Goal: Task Accomplishment & Management: Complete application form

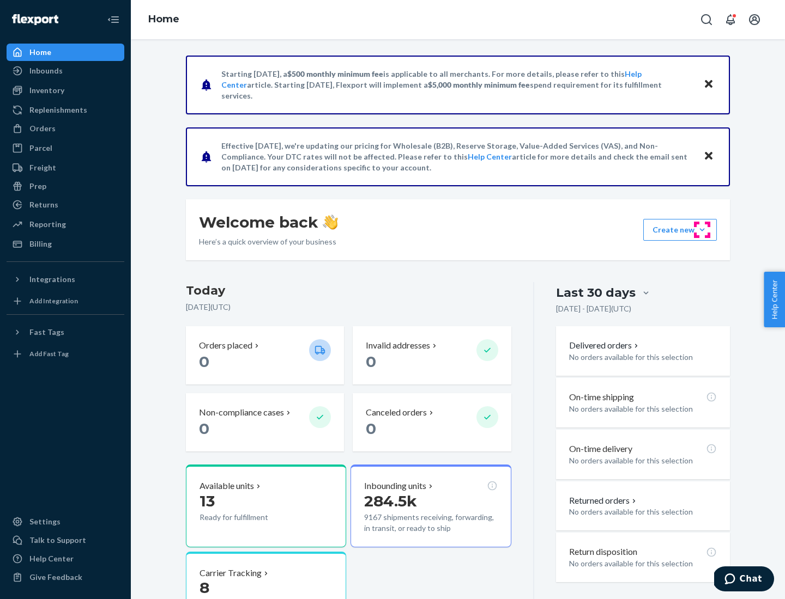
click at [702, 230] on button "Create new Create new inbound Create new order Create new product" at bounding box center [680, 230] width 74 height 22
click at [65, 71] on div "Inbounds" at bounding box center [66, 70] width 116 height 15
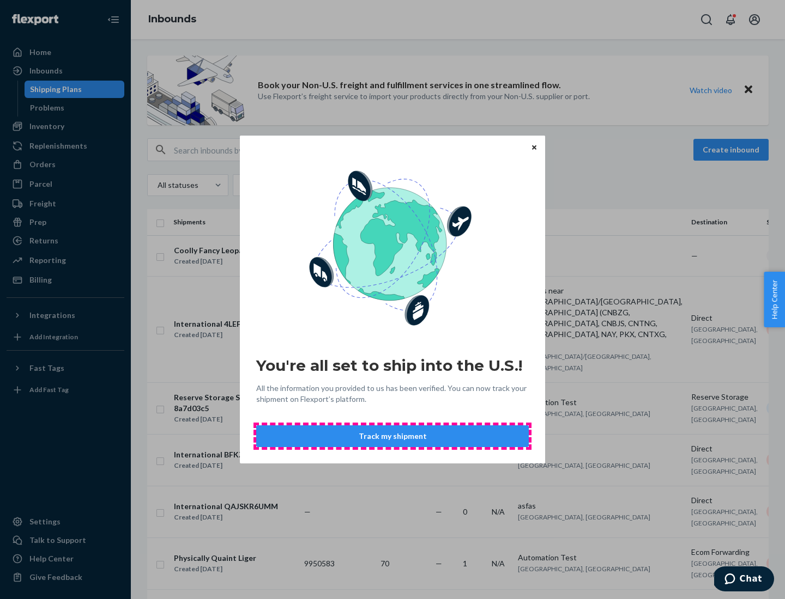
click at [392, 437] on button "Track my shipment" at bounding box center [392, 437] width 272 height 22
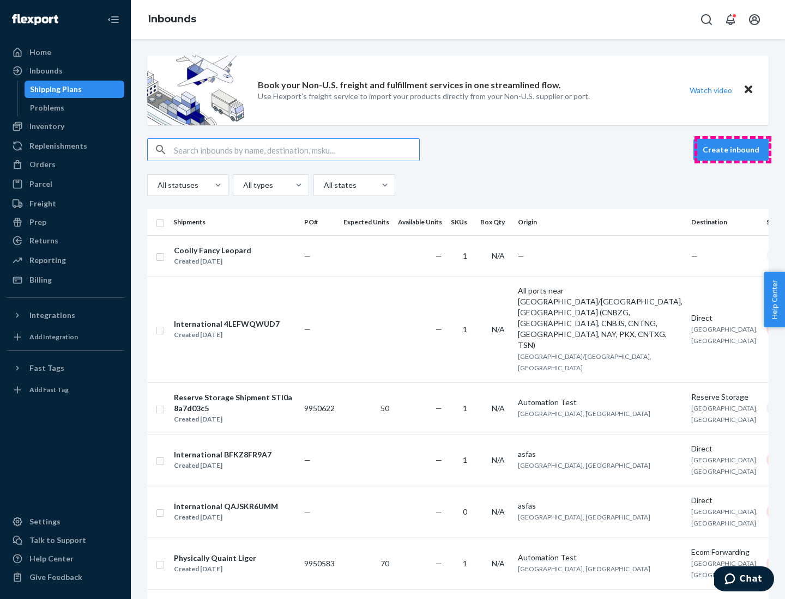
click at [732, 150] on button "Create inbound" at bounding box center [730, 150] width 75 height 22
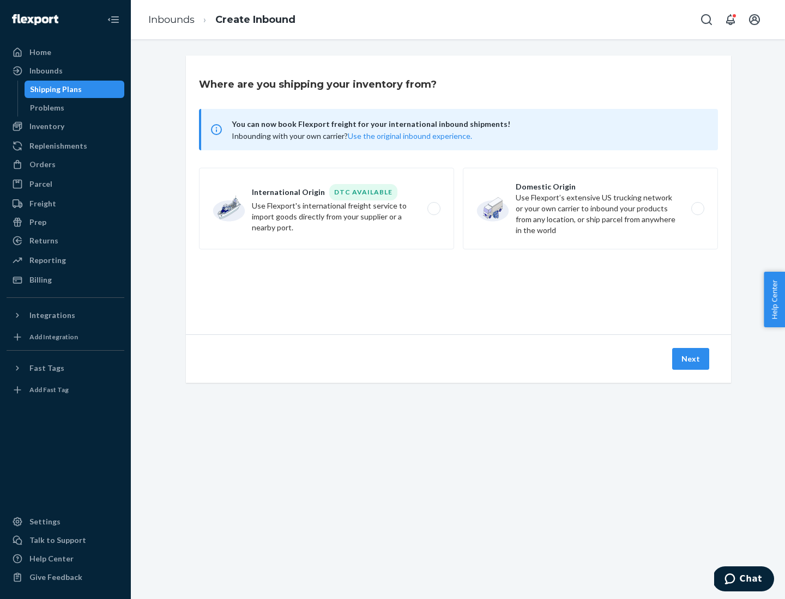
click at [326, 209] on label "International Origin DTC Available Use Flexport's international freight service…" at bounding box center [326, 209] width 255 height 82
click at [433, 209] on input "International Origin DTC Available Use Flexport's international freight service…" at bounding box center [436, 208] width 7 height 7
radio input "true"
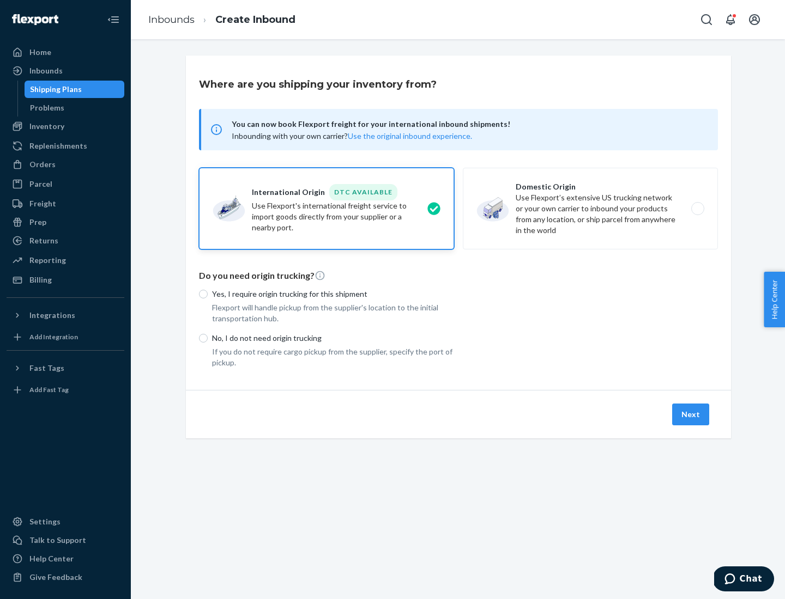
click at [333, 338] on p "No, I do not need origin trucking" at bounding box center [333, 338] width 242 height 11
click at [208, 338] on input "No, I do not need origin trucking" at bounding box center [203, 338] width 9 height 9
radio input "true"
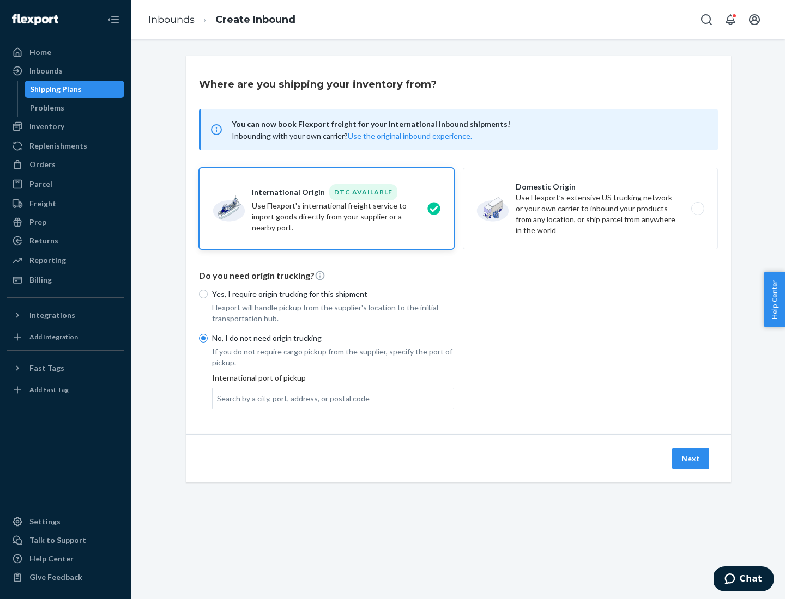
click at [290, 398] on div "Search by a city, port, address, or postal code" at bounding box center [293, 398] width 153 height 11
click at [218, 398] on input "Search by a city, port, address, or postal code" at bounding box center [217, 398] width 1 height 11
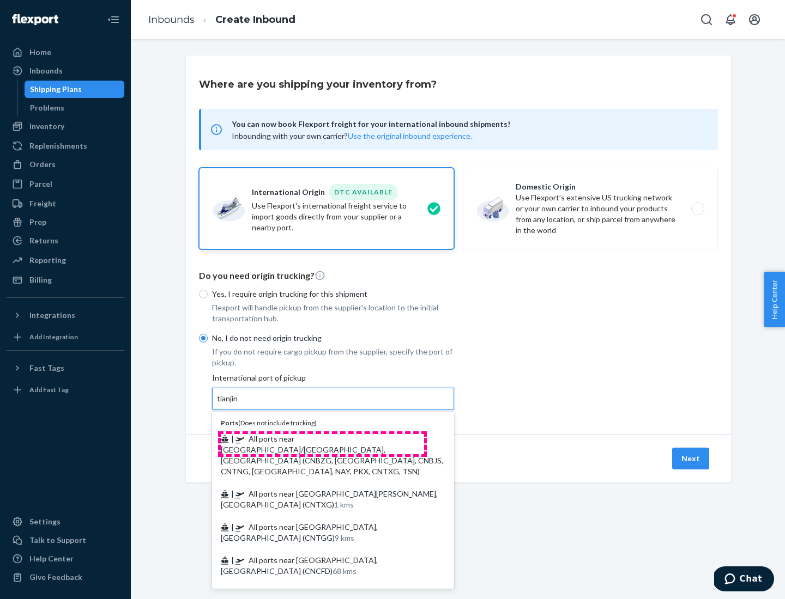
click at [322, 439] on span "| All ports near [GEOGRAPHIC_DATA]/[GEOGRAPHIC_DATA], [GEOGRAPHIC_DATA] (CNBZG,…" at bounding box center [332, 455] width 222 height 42
click at [239, 404] on input "tianjin" at bounding box center [228, 398] width 22 height 11
type input "All ports near [GEOGRAPHIC_DATA]/[GEOGRAPHIC_DATA], [GEOGRAPHIC_DATA] (CNBZG, […"
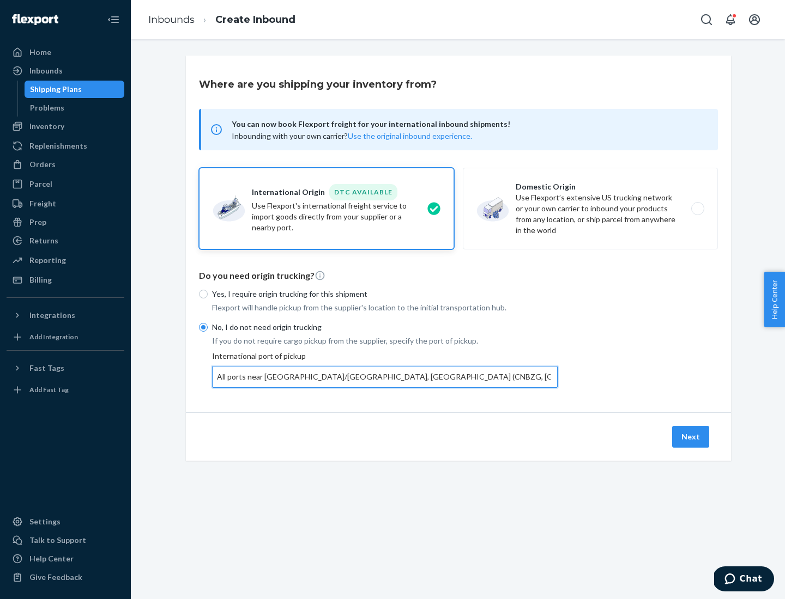
click at [691, 437] on button "Next" at bounding box center [690, 437] width 37 height 22
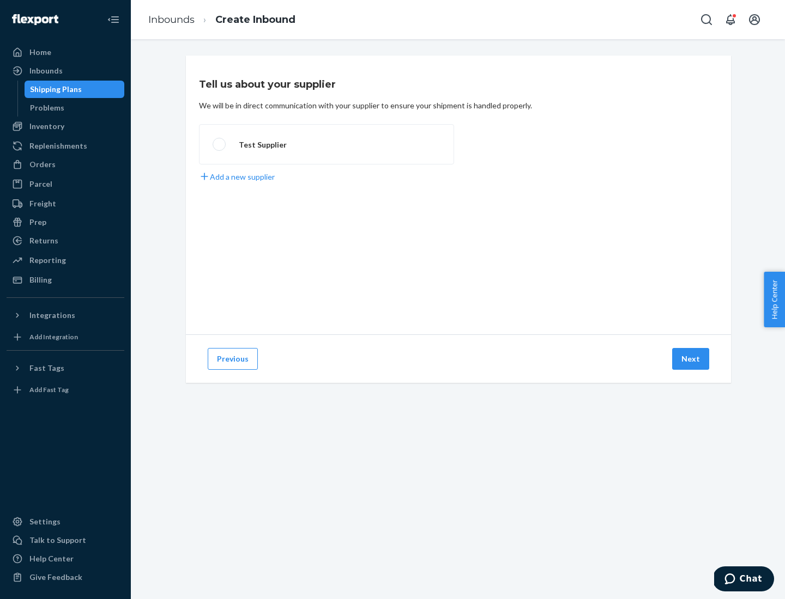
click at [326, 144] on label "Test Supplier" at bounding box center [326, 144] width 255 height 40
click at [220, 144] on input "Test Supplier" at bounding box center [216, 144] width 7 height 7
radio input "true"
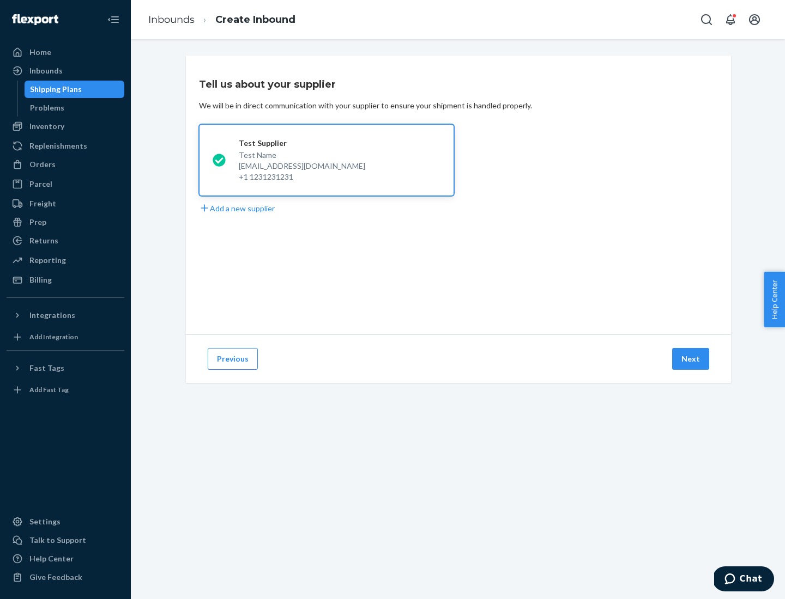
click at [691, 359] on button "Next" at bounding box center [690, 359] width 37 height 22
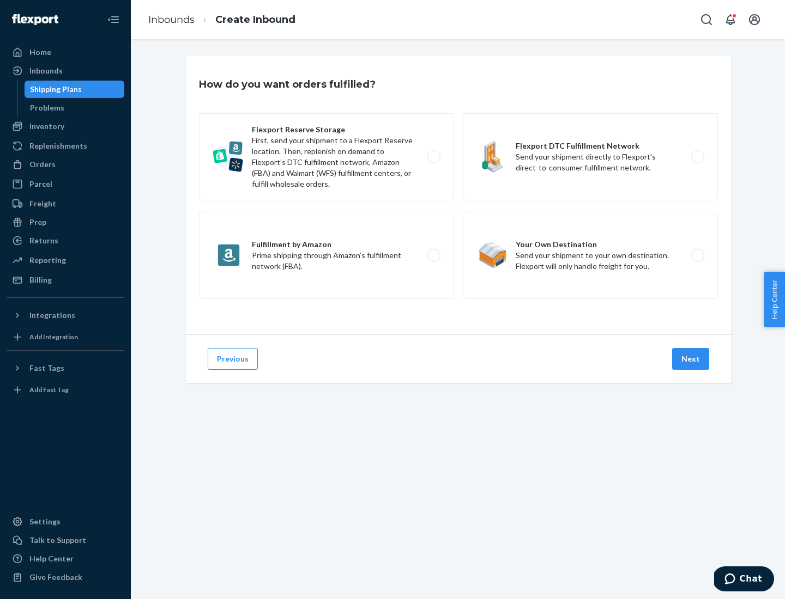
click at [326, 157] on label "Flexport Reserve Storage First, send your shipment to a Flexport Reserve locati…" at bounding box center [326, 156] width 255 height 87
click at [433, 157] on input "Flexport Reserve Storage First, send your shipment to a Flexport Reserve locati…" at bounding box center [436, 157] width 7 height 7
radio input "true"
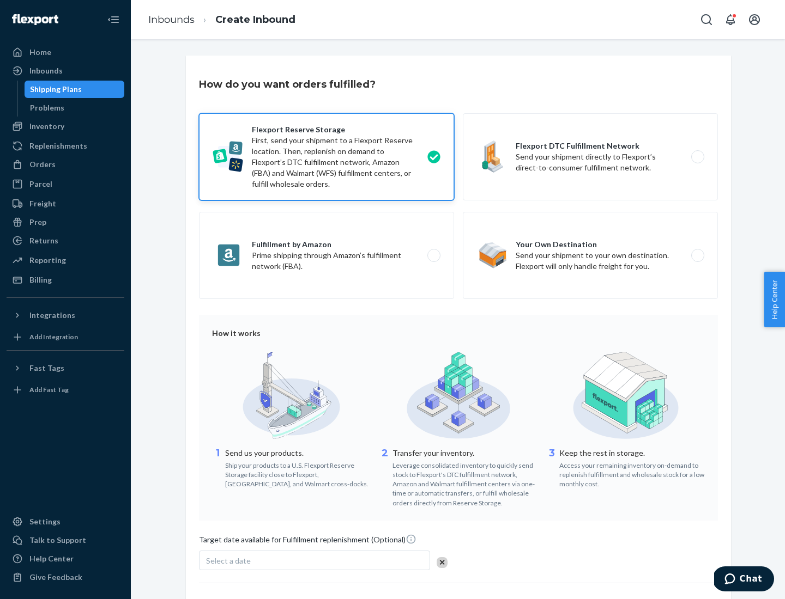
scroll to position [89, 0]
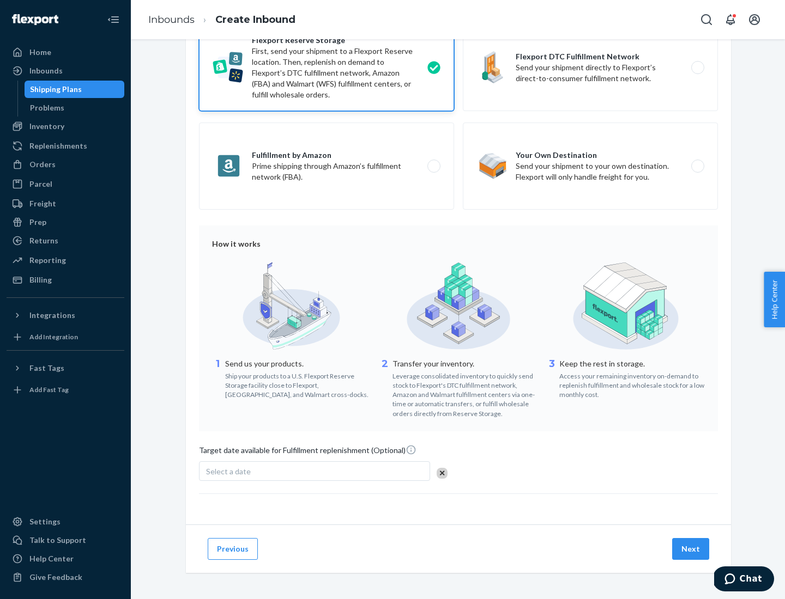
click at [691, 549] on button "Next" at bounding box center [690, 549] width 37 height 22
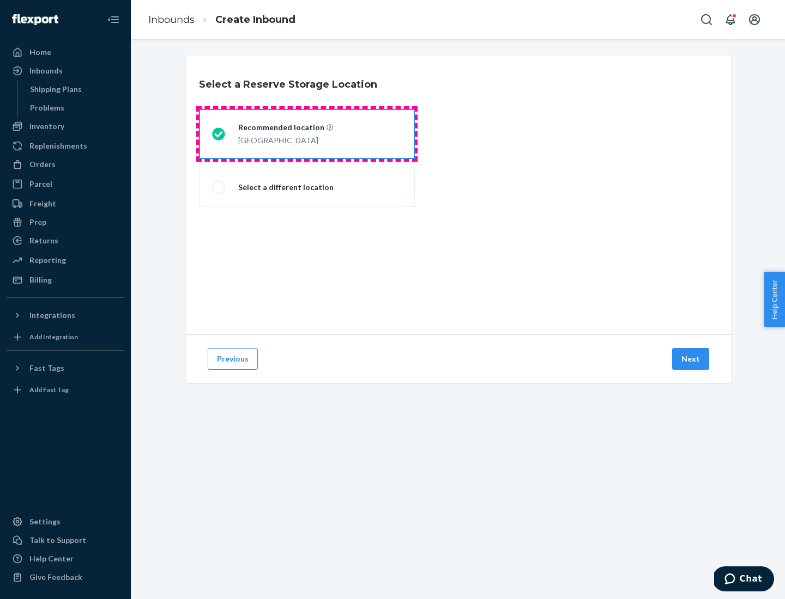
click at [307, 134] on div "[GEOGRAPHIC_DATA]" at bounding box center [285, 139] width 95 height 13
click at [219, 134] on input "Recommended location [GEOGRAPHIC_DATA]" at bounding box center [215, 134] width 7 height 7
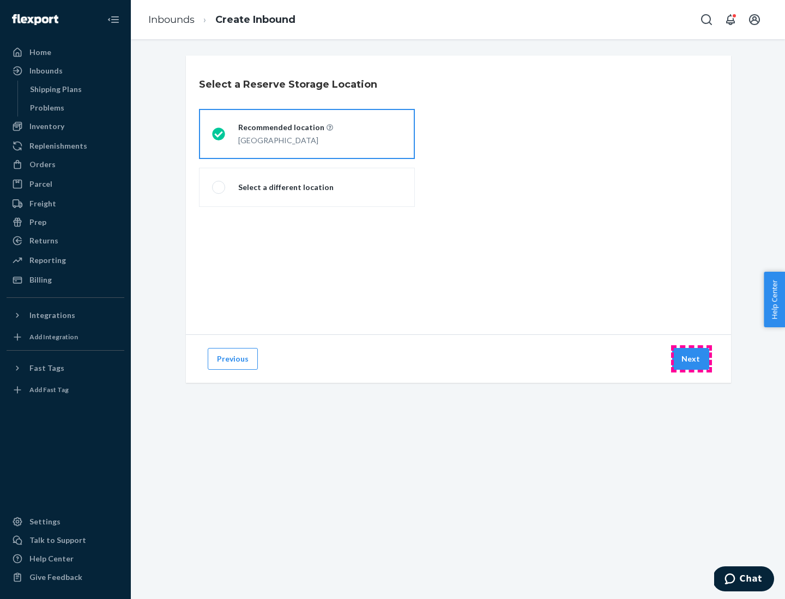
click at [691, 359] on button "Next" at bounding box center [690, 359] width 37 height 22
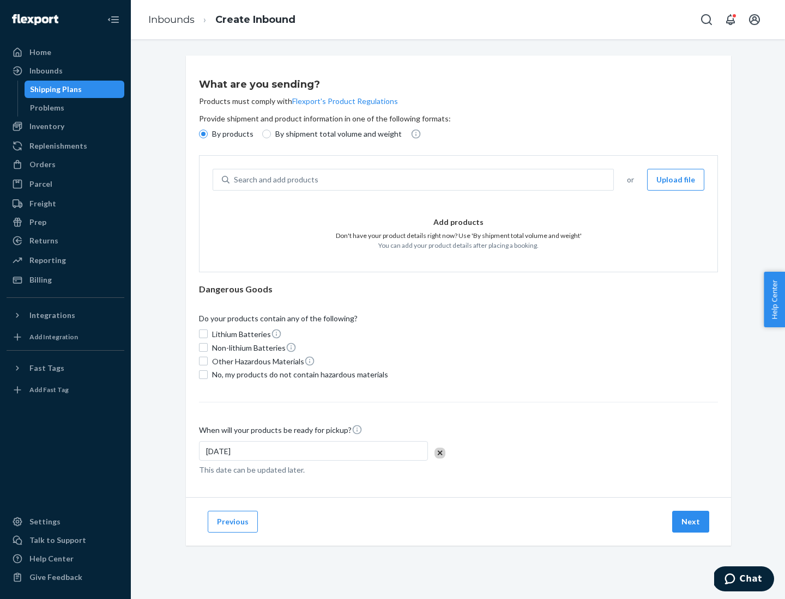
click at [422, 180] on div "Search and add products" at bounding box center [421, 180] width 384 height 20
click at [235, 180] on input "Search and add products" at bounding box center [234, 179] width 1 height 11
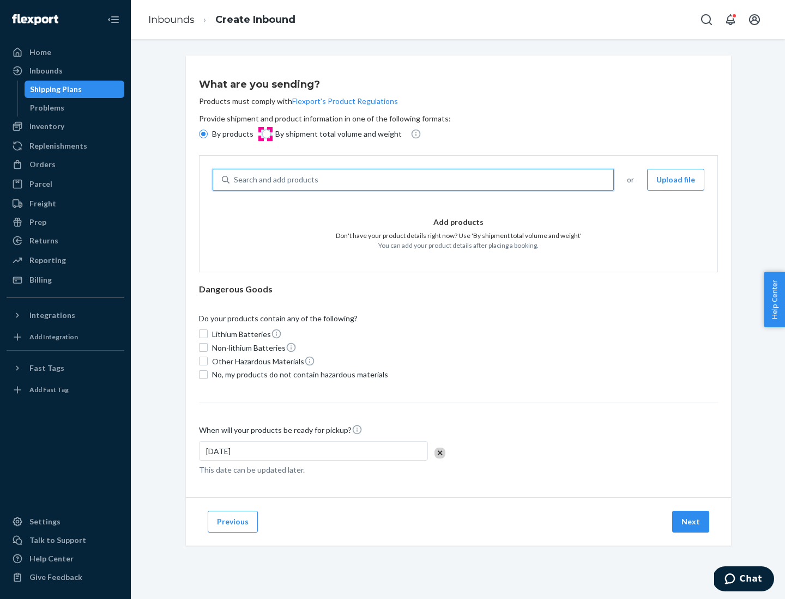
click at [265, 134] on input "By shipment total volume and weight" at bounding box center [266, 134] width 9 height 9
radio input "true"
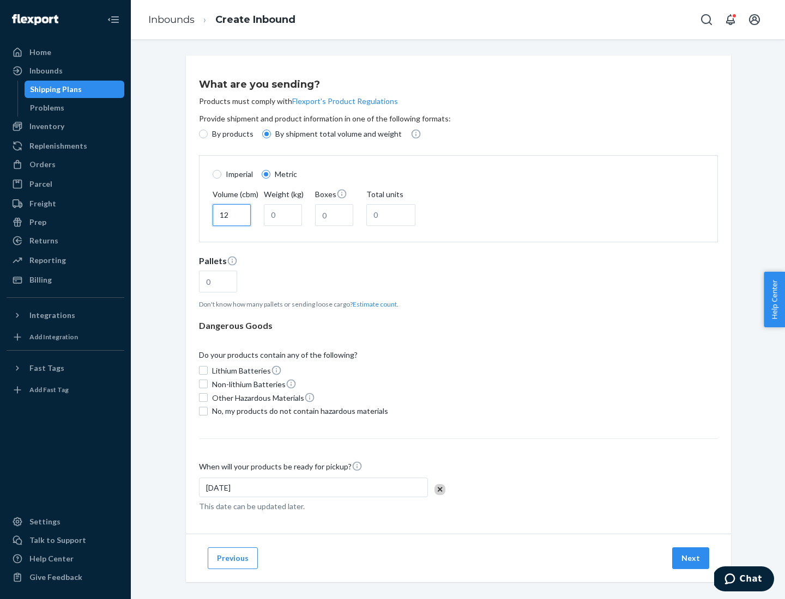
type input "12"
type input "22"
type input "222"
type input "121"
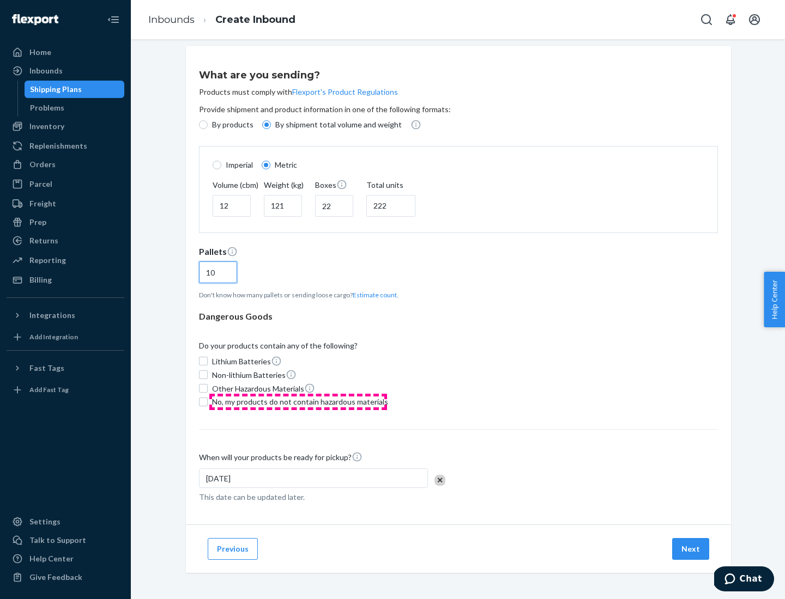
type input "10"
click at [298, 402] on span "No, my products do not contain hazardous materials" at bounding box center [300, 402] width 176 height 11
click at [208, 402] on input "No, my products do not contain hazardous materials" at bounding box center [203, 402] width 9 height 9
checkbox input "true"
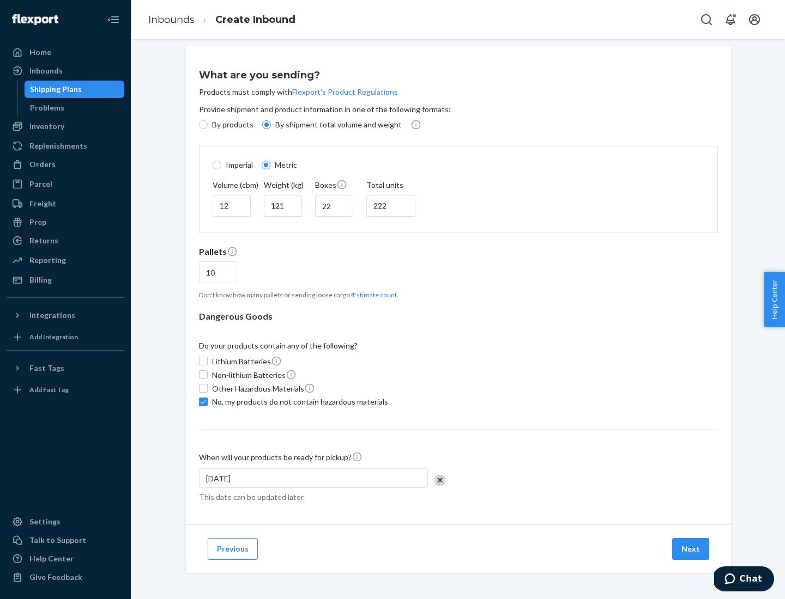
click at [691, 549] on button "Next" at bounding box center [690, 549] width 37 height 22
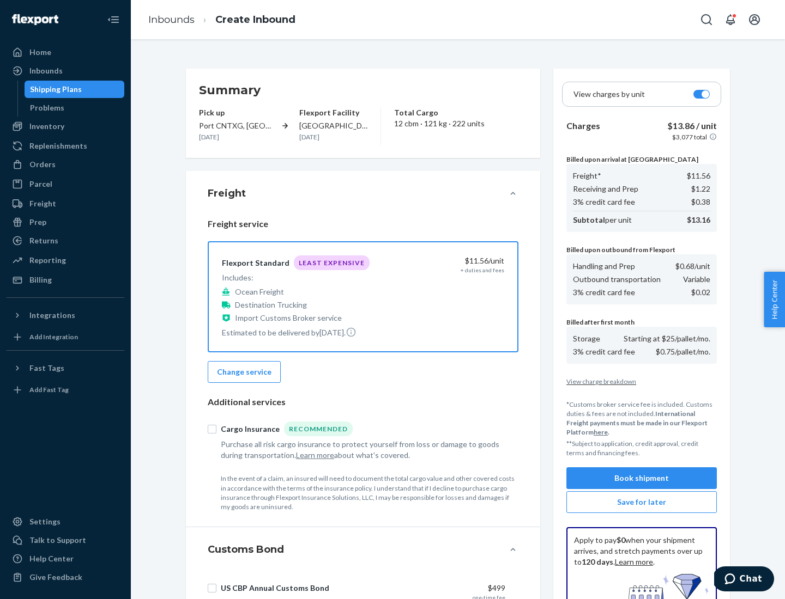
scroll to position [159, 0]
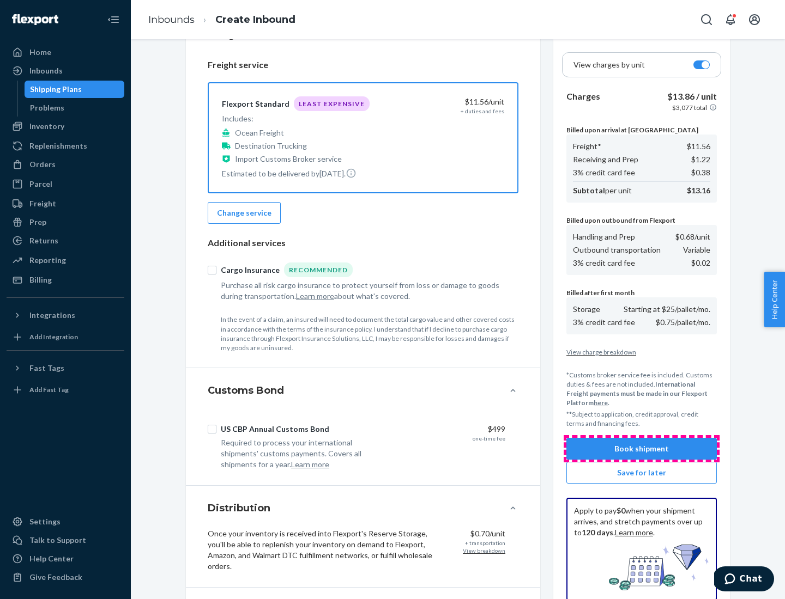
click at [641, 449] on button "Book shipment" at bounding box center [641, 449] width 150 height 22
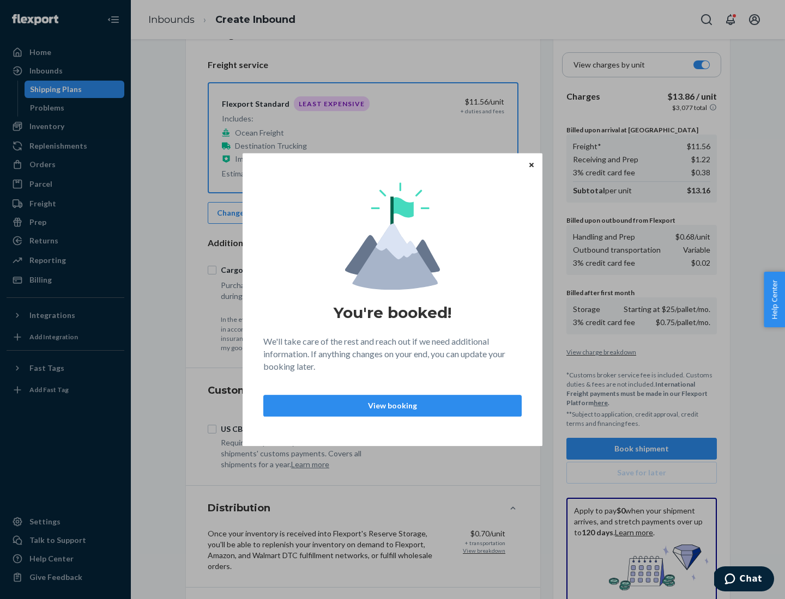
click at [392, 405] on p "View booking" at bounding box center [392, 406] width 240 height 11
